Goal: Information Seeking & Learning: Learn about a topic

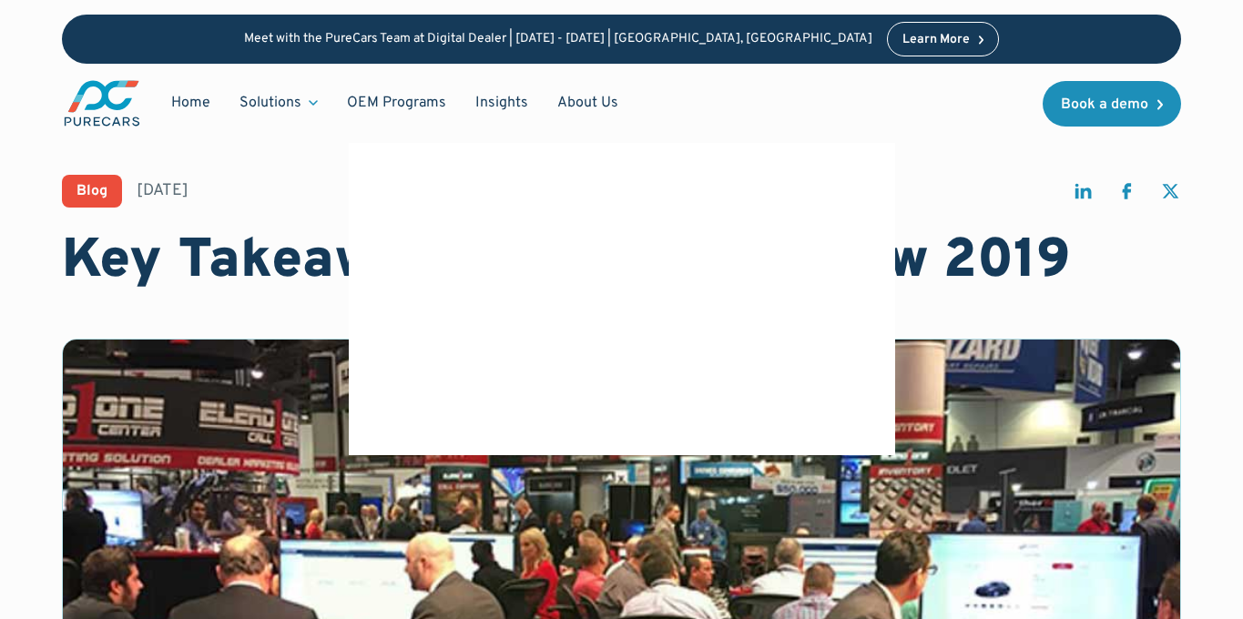
scroll to position [288, 0]
